Goal: Information Seeking & Learning: Learn about a topic

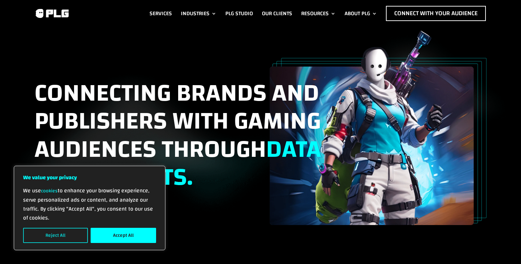
click at [81, 235] on button "Reject All" at bounding box center [55, 235] width 65 height 15
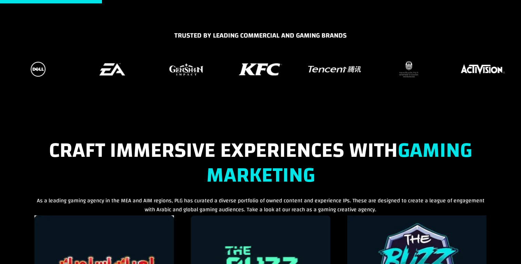
scroll to position [473, 0]
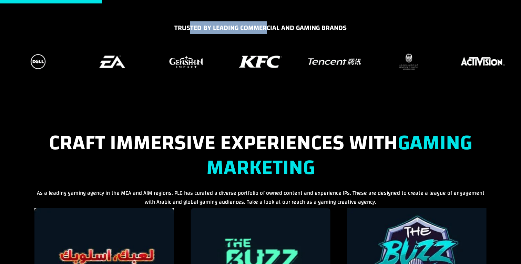
drag, startPoint x: 191, startPoint y: 24, endPoint x: 267, endPoint y: 22, distance: 76.2
click at [267, 23] on h5 "TRUSTED BY LEADING COMMERCIAL AND GAMING BRANDS" at bounding box center [260, 30] width 511 height 14
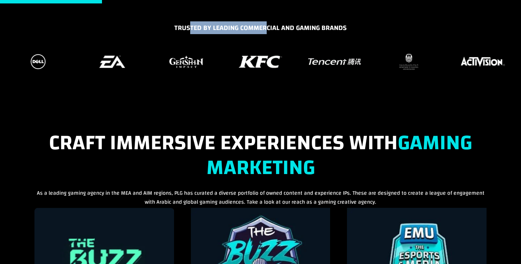
click at [267, 23] on h5 "TRUSTED BY LEADING COMMERCIAL AND GAMING BRANDS" at bounding box center [260, 30] width 511 height 14
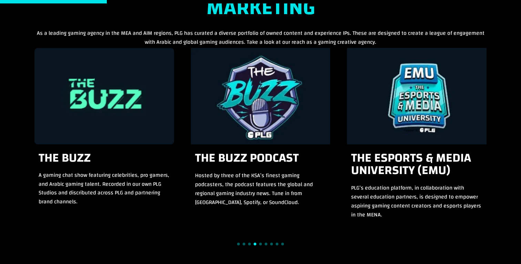
scroll to position [677, 0]
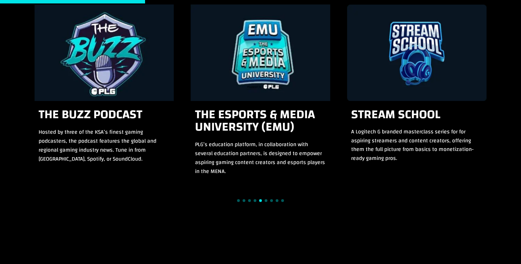
click at [253, 81] on div "9 / 15" at bounding box center [261, 52] width 140 height 96
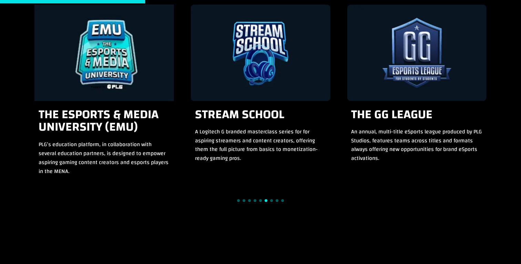
click at [390, 71] on div "11 / 15" at bounding box center [417, 52] width 140 height 96
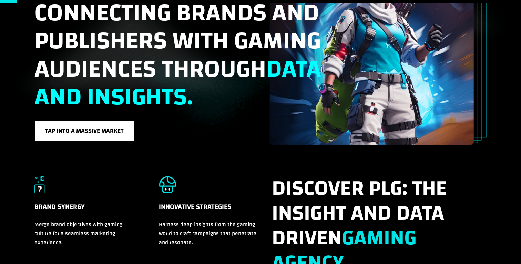
scroll to position [0, 0]
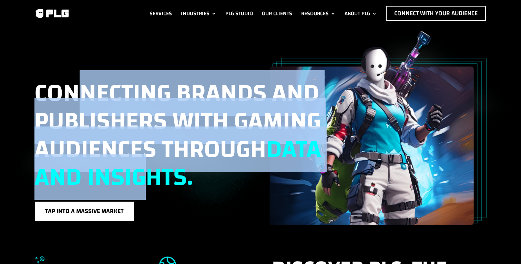
drag, startPoint x: 84, startPoint y: 94, endPoint x: 207, endPoint y: 165, distance: 141.7
click at [207, 165] on span "Connecting brands and publishers with gaming audiences through data and insight…" at bounding box center [177, 135] width 287 height 130
click at [207, 165] on span "data and insights." at bounding box center [177, 162] width 287 height 73
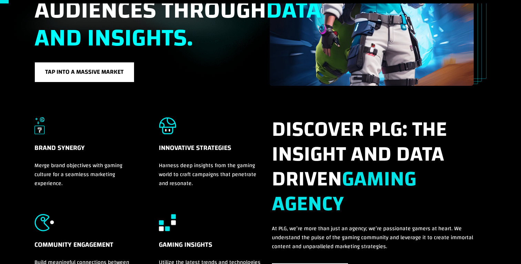
scroll to position [194, 0]
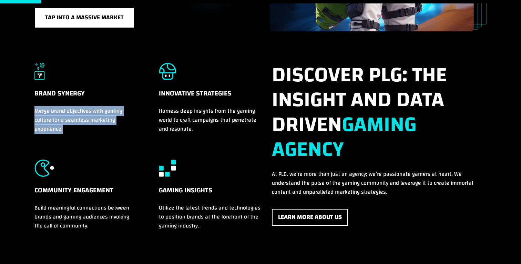
drag, startPoint x: 32, startPoint y: 110, endPoint x: 86, endPoint y: 128, distance: 57.4
click at [86, 128] on div "Brand Synergy Merge brand objectives with gaming culture for a seamless marketi…" at bounding box center [260, 161] width 521 height 261
click at [86, 128] on p "Merge brand objectives with gaming culture for a seamless marketing experience." at bounding box center [84, 119] width 100 height 27
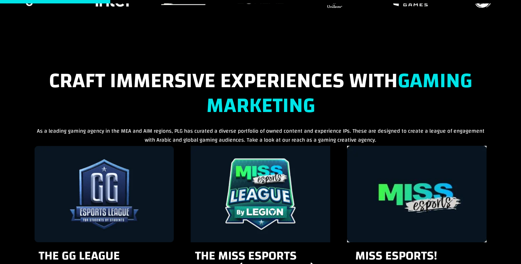
scroll to position [555, 0]
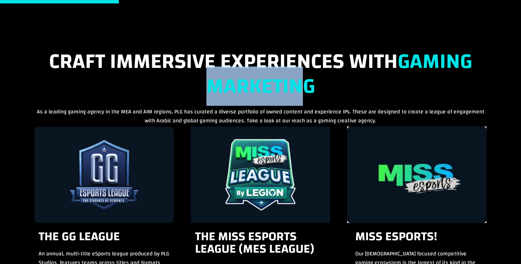
drag, startPoint x: 196, startPoint y: 88, endPoint x: 307, endPoint y: 82, distance: 110.7
click at [307, 82] on h2 "Craft Immersive Experiences with Gaming Marketing" at bounding box center [260, 78] width 452 height 58
click at [307, 82] on strong "Gaming Marketing" at bounding box center [339, 74] width 266 height 64
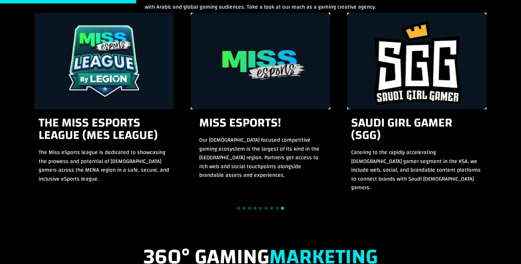
scroll to position [743, 0]
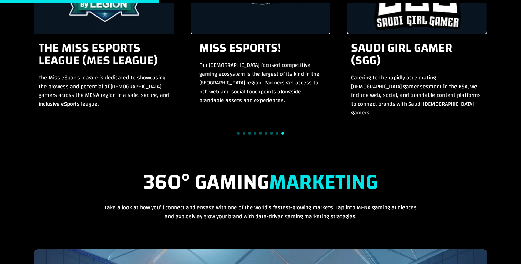
click at [259, 131] on div at bounding box center [260, 133] width 452 height 9
click at [257, 131] on div at bounding box center [260, 133] width 452 height 9
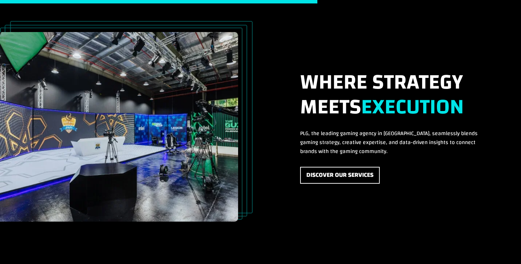
scroll to position [1504, 0]
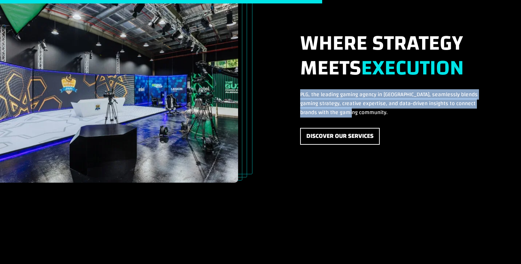
drag, startPoint x: 297, startPoint y: 105, endPoint x: 367, endPoint y: 122, distance: 72.0
click at [367, 122] on div "Where Strategy Meets Execution PLG, the leading gaming agency in MENA, seamless…" at bounding box center [380, 77] width 214 height 136
click at [365, 114] on p "PLG, the leading gaming agency in MENA, seamlessly blends gaming strategy, crea…" at bounding box center [393, 103] width 186 height 27
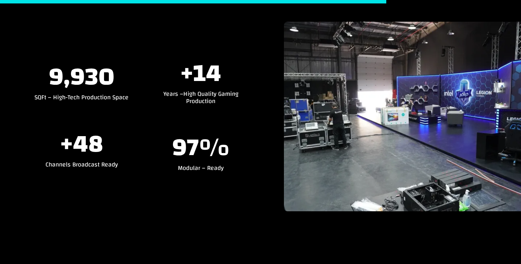
scroll to position [1804, 0]
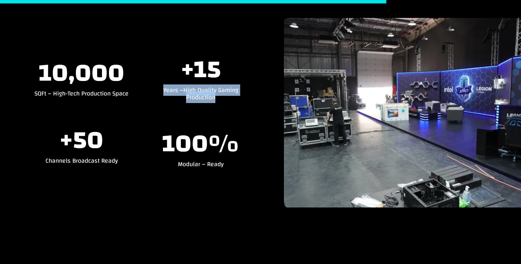
drag, startPoint x: 162, startPoint y: 88, endPoint x: 221, endPoint y: 98, distance: 59.5
click at [221, 98] on p "Years – High Quality Gaming Production" at bounding box center [201, 94] width 94 height 14
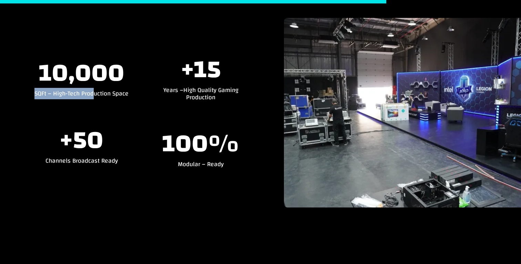
drag, startPoint x: 39, startPoint y: 87, endPoint x: 102, endPoint y: 96, distance: 64.1
click at [102, 96] on p "SQFt – High-Tech Production Space" at bounding box center [81, 93] width 94 height 7
click at [125, 92] on p "SQFt – High-Tech Production Space" at bounding box center [81, 93] width 94 height 7
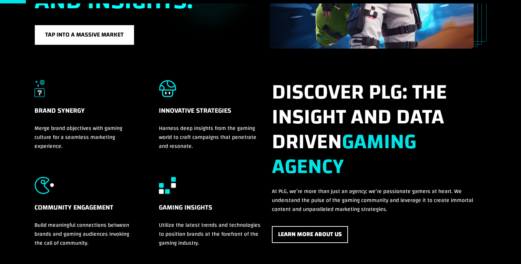
scroll to position [0, 0]
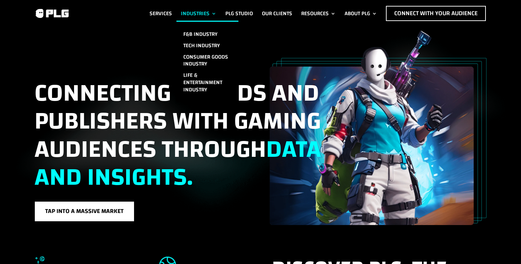
click at [200, 7] on link "Industries" at bounding box center [198, 13] width 35 height 15
click at [204, 79] on link "Life & Entertainment Industry" at bounding box center [207, 83] width 62 height 26
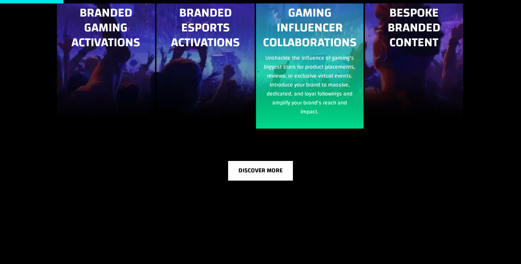
scroll to position [433, 0]
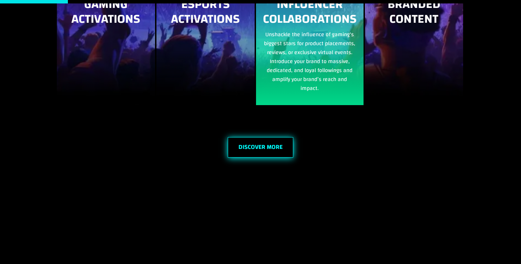
click at [268, 141] on link "Discover More" at bounding box center [260, 147] width 65 height 20
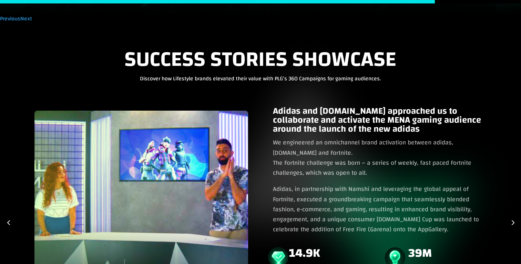
scroll to position [3001, 0]
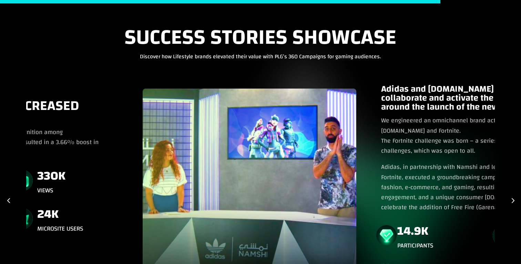
drag, startPoint x: 272, startPoint y: 86, endPoint x: 414, endPoint y: 121, distance: 146.6
click at [414, 121] on div "Adidas and Namshi.com approached us to collaborate and activate the MENA gaming…" at bounding box center [369, 199] width 452 height 249
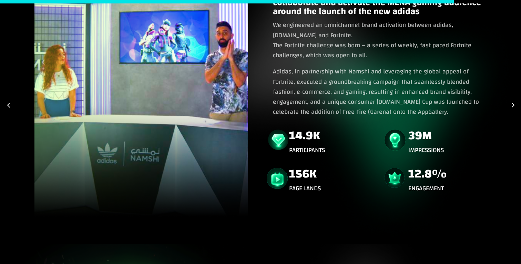
scroll to position [3098, 0]
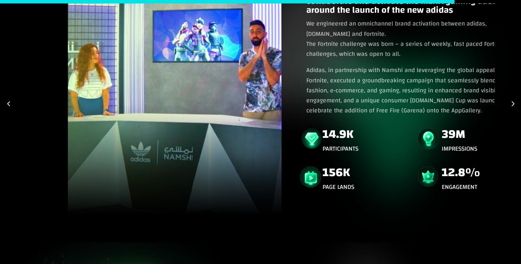
drag, startPoint x: 206, startPoint y: 114, endPoint x: 293, endPoint y: 120, distance: 87.1
click at [282, 119] on img at bounding box center [175, 104] width 214 height 224
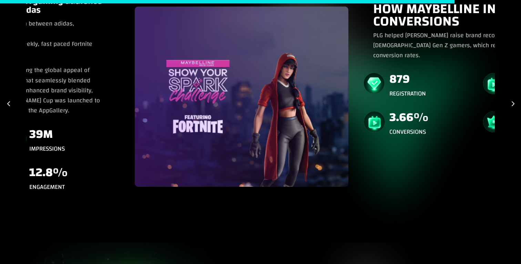
drag, startPoint x: 186, startPoint y: 103, endPoint x: 387, endPoint y: 163, distance: 209.9
click at [386, 162] on div "How Maybelline Increased Conversions PLG helped Maybelline raise brand recognit…" at bounding box center [126, 103] width 1917 height 257
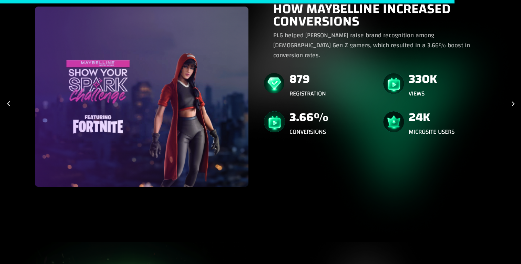
drag, startPoint x: 220, startPoint y: 126, endPoint x: 364, endPoint y: 131, distance: 143.4
click at [248, 131] on img at bounding box center [142, 97] width 214 height 180
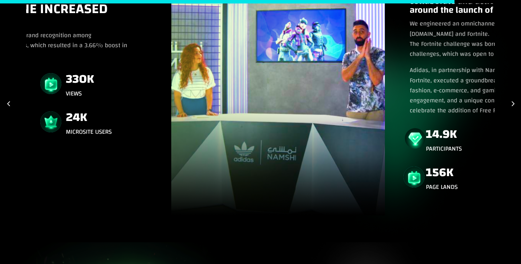
drag, startPoint x: 232, startPoint y: 119, endPoint x: 377, endPoint y: 122, distance: 145.8
click at [375, 120] on img at bounding box center [278, 104] width 214 height 224
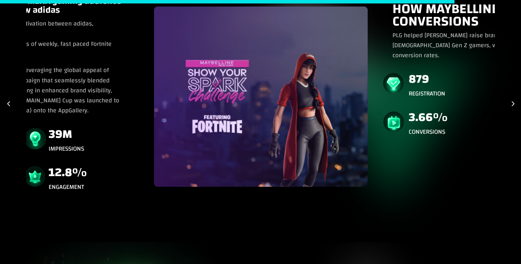
drag, startPoint x: 179, startPoint y: 105, endPoint x: 333, endPoint y: 124, distance: 155.2
click at [331, 123] on div "How Maybelline Increased Conversions PLG helped Maybelline raise brand recognit…" at bounding box center [145, 103] width 1917 height 257
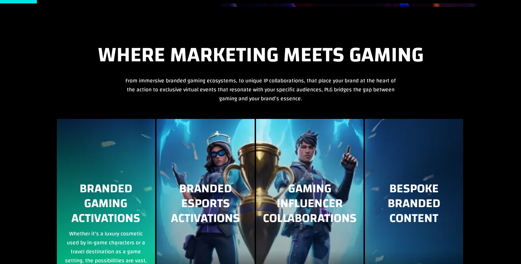
scroll to position [0, 0]
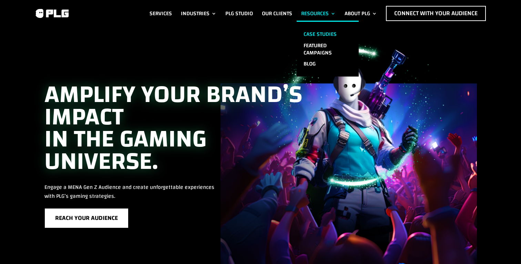
click at [318, 30] on link "Case Studies" at bounding box center [328, 34] width 62 height 11
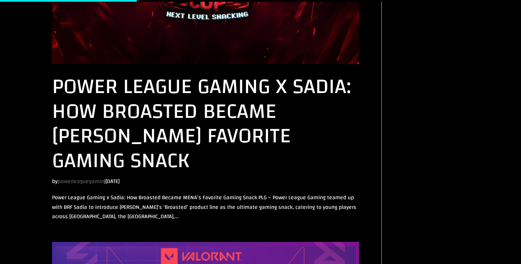
scroll to position [480, 0]
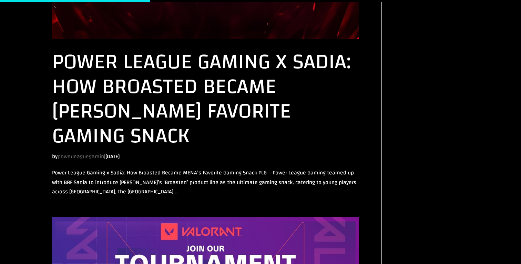
click at [208, 82] on link "Power League Gaming x Sadia: How Broasted Became [PERSON_NAME] Favorite Gaming …" at bounding box center [201, 99] width 299 height 114
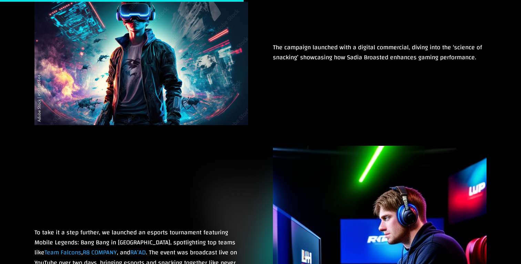
scroll to position [642, 0]
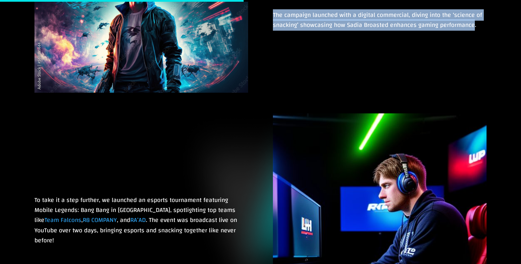
drag, startPoint x: 268, startPoint y: 24, endPoint x: 475, endPoint y: 38, distance: 206.9
click at [475, 38] on div "The campaign launched with a digital commercial, diving into the ‘science of sn…" at bounding box center [260, 21] width 452 height 163
click at [475, 31] on span "The campaign launched with a digital commercial, diving into the ‘science of sn…" at bounding box center [377, 19] width 209 height 21
drag, startPoint x: 476, startPoint y: 38, endPoint x: 271, endPoint y: 27, distance: 205.7
click at [269, 26] on div "The campaign launched with a digital commercial, diving into the ‘science of sn…" at bounding box center [260, 21] width 452 height 163
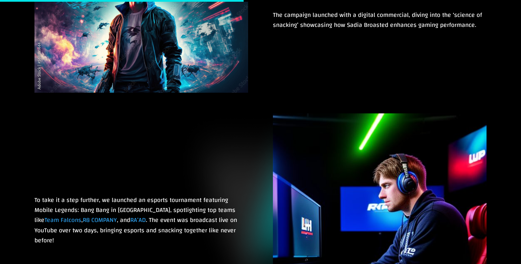
click at [263, 41] on div "The campaign launched with a digital commercial, diving into the ‘science of sn…" at bounding box center [260, 21] width 452 height 163
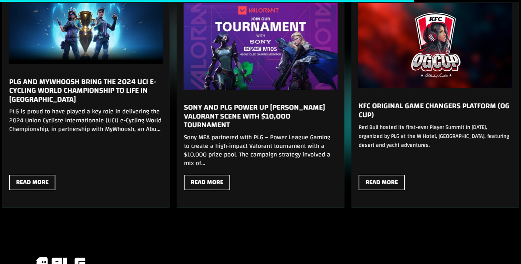
scroll to position [1041, 0]
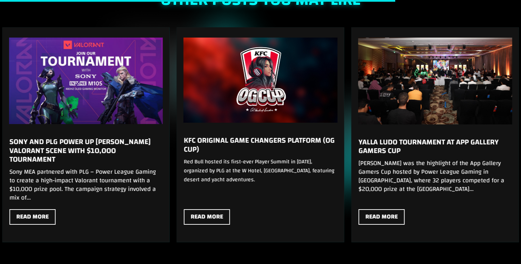
drag, startPoint x: 387, startPoint y: 110, endPoint x: 255, endPoint y: 110, distance: 132.7
click at [358, 110] on link "Yalla Ludo Tournament at App Gallery Gamers Cup" at bounding box center [435, 81] width 154 height 86
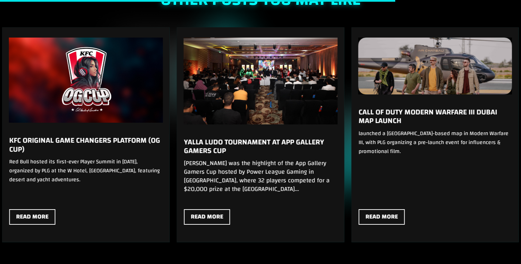
drag, startPoint x: 364, startPoint y: 93, endPoint x: 249, endPoint y: 86, distance: 114.9
click at [358, 87] on link "Call of Duty Modern Warfare III Dubai Map Launch" at bounding box center [435, 66] width 154 height 57
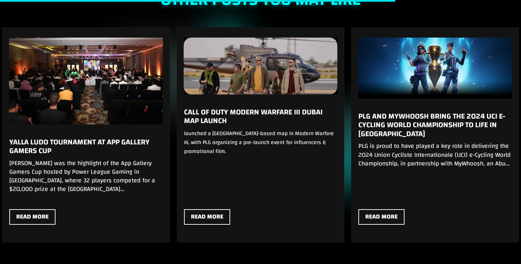
drag, startPoint x: 415, startPoint y: 83, endPoint x: 284, endPoint y: 80, distance: 131.3
click at [358, 81] on link "PLG and MyWhoosh Bring the 2024 UCI e-Cycling World Championship to Life in Abu…" at bounding box center [435, 68] width 154 height 61
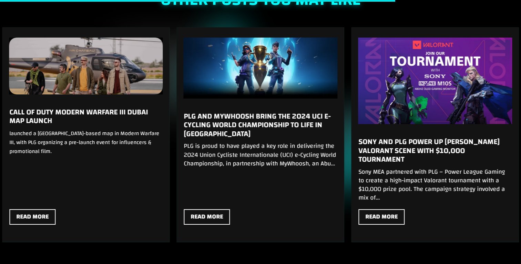
drag, startPoint x: 408, startPoint y: 74, endPoint x: 275, endPoint y: 72, distance: 133.7
click at [358, 72] on link "Sony and PLG Power Up MENA’s Valorant Scene with $10,000 Tournament" at bounding box center [435, 81] width 154 height 86
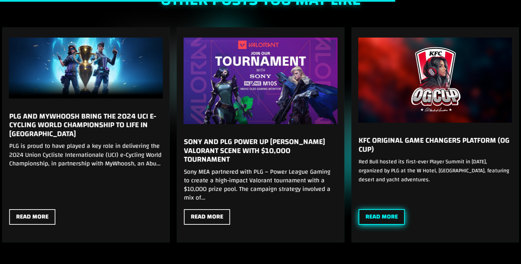
click at [378, 215] on link "Read More" at bounding box center [381, 217] width 46 height 16
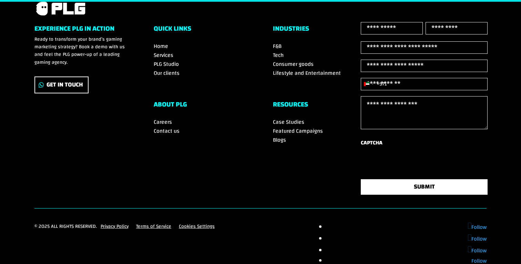
scroll to position [1149, 0]
